Goal: Navigation & Orientation: Find specific page/section

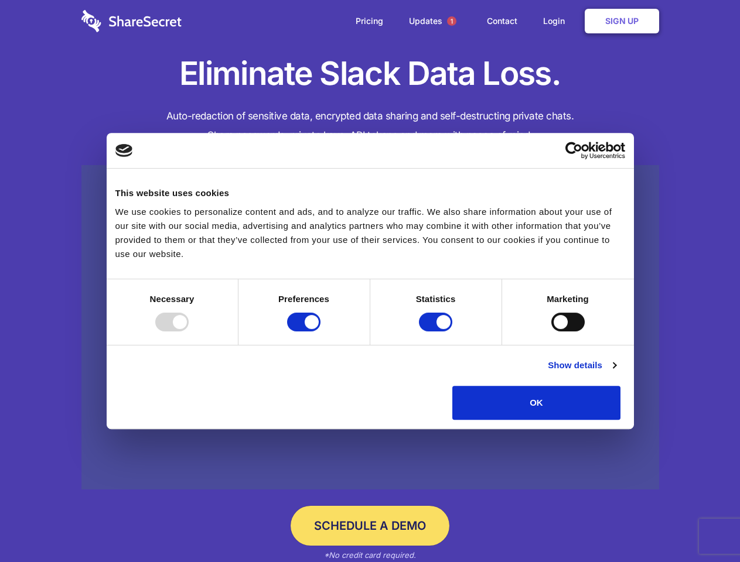
click at [189, 331] on div at bounding box center [171, 322] width 33 height 19
click at [320, 331] on input "Preferences" at bounding box center [303, 322] width 33 height 19
checkbox input "false"
click at [437, 331] on input "Statistics" at bounding box center [435, 322] width 33 height 19
checkbox input "false"
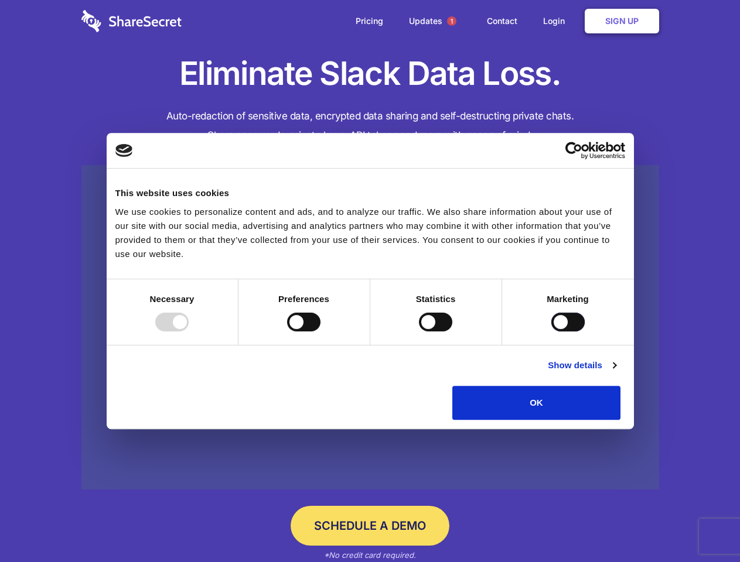
click at [551, 331] on input "Marketing" at bounding box center [567, 322] width 33 height 19
checkbox input "true"
click at [615, 372] on link "Show details" at bounding box center [582, 365] width 68 height 14
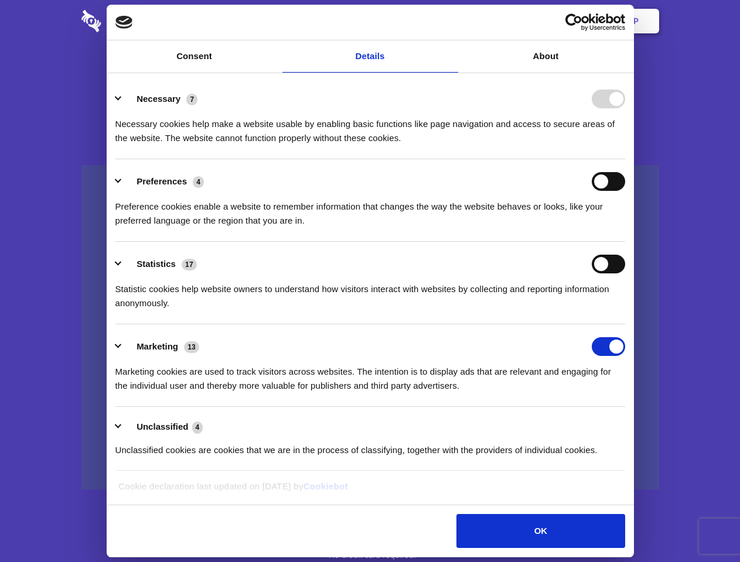
click at [625, 159] on li "Necessary 7 Necessary cookies help make a website usable by enabling basic func…" at bounding box center [369, 118] width 509 height 83
click at [451, 21] on span "1" at bounding box center [451, 20] width 9 height 9
